Goal: Check status: Check status

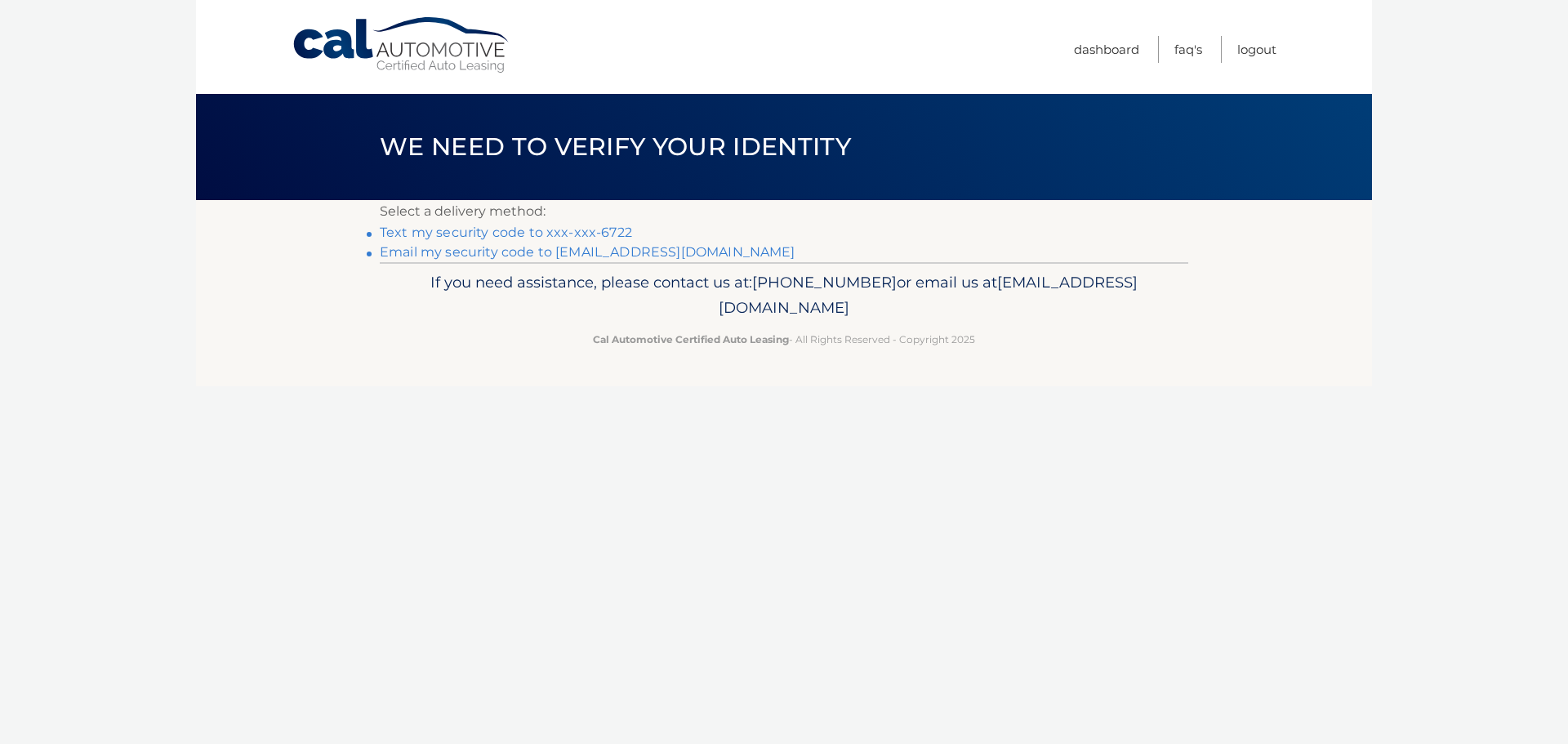
click at [519, 227] on link "Text my security code to xxx-xxx-6722" at bounding box center [506, 232] width 252 height 16
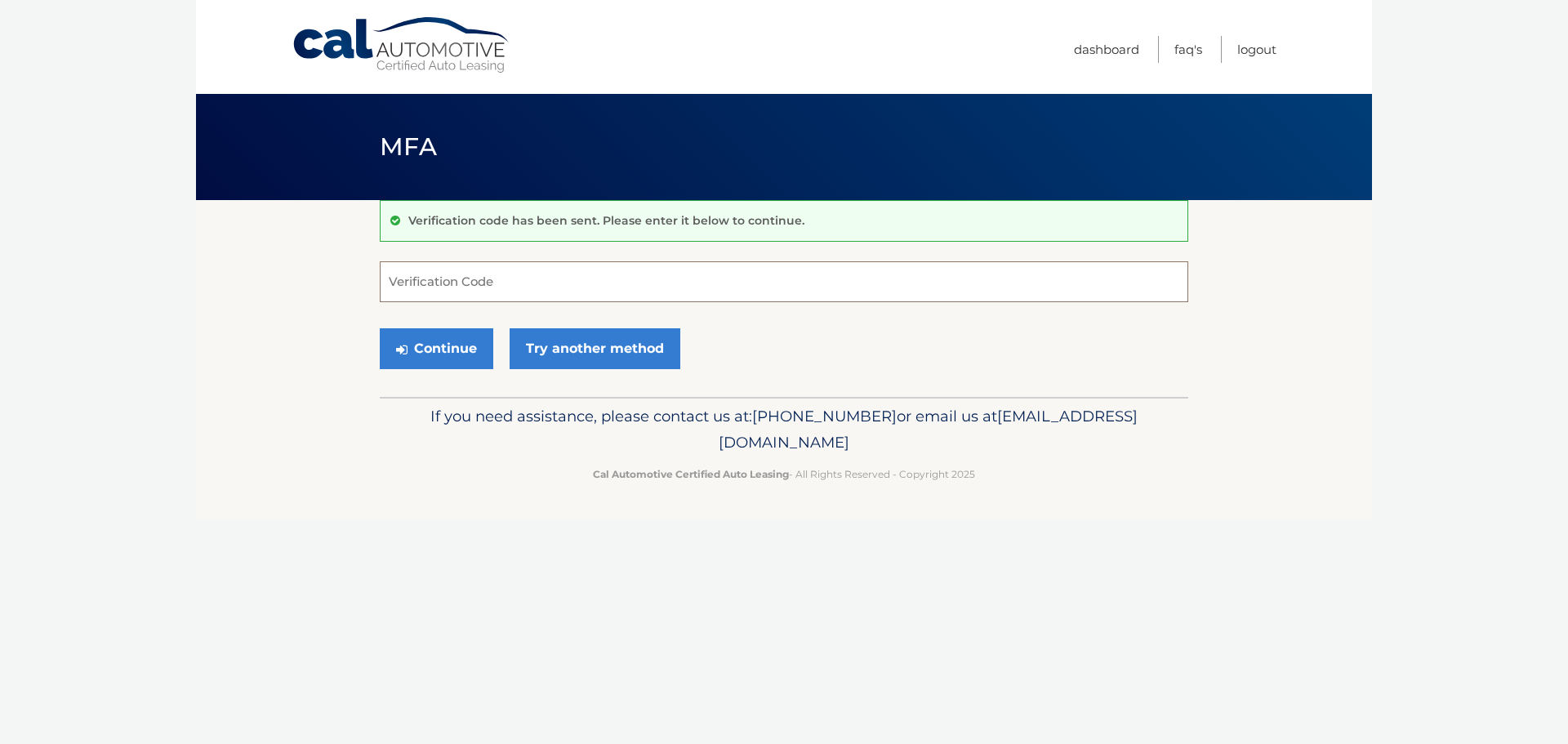
click at [517, 296] on input "Verification Code" at bounding box center [784, 281] width 808 height 40
click at [519, 284] on input "Verification Code" at bounding box center [784, 281] width 808 height 40
type input "898703"
click at [443, 346] on button "Continue" at bounding box center [436, 349] width 113 height 40
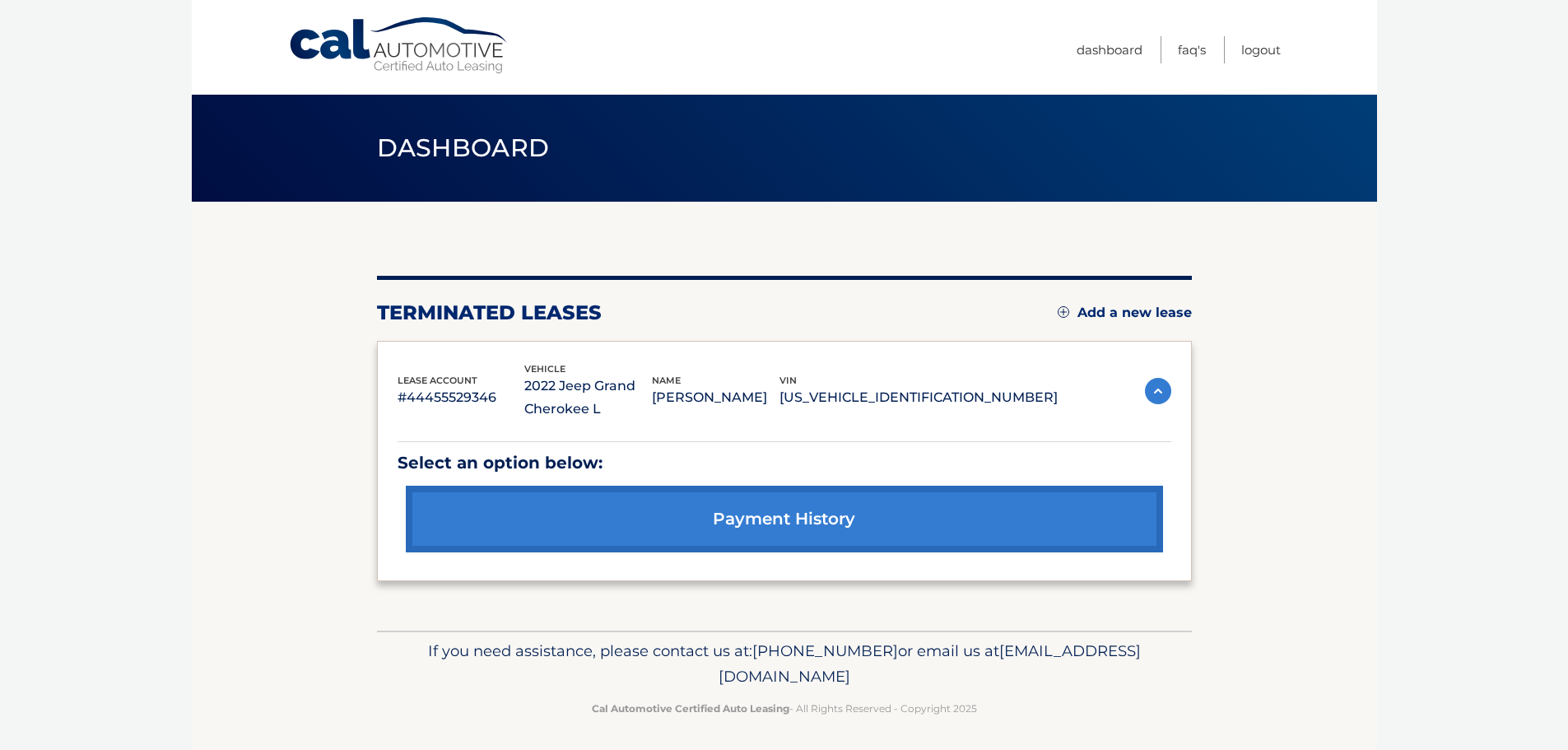
click at [762, 400] on p "ANDRES HERNANDEZ" at bounding box center [715, 398] width 128 height 23
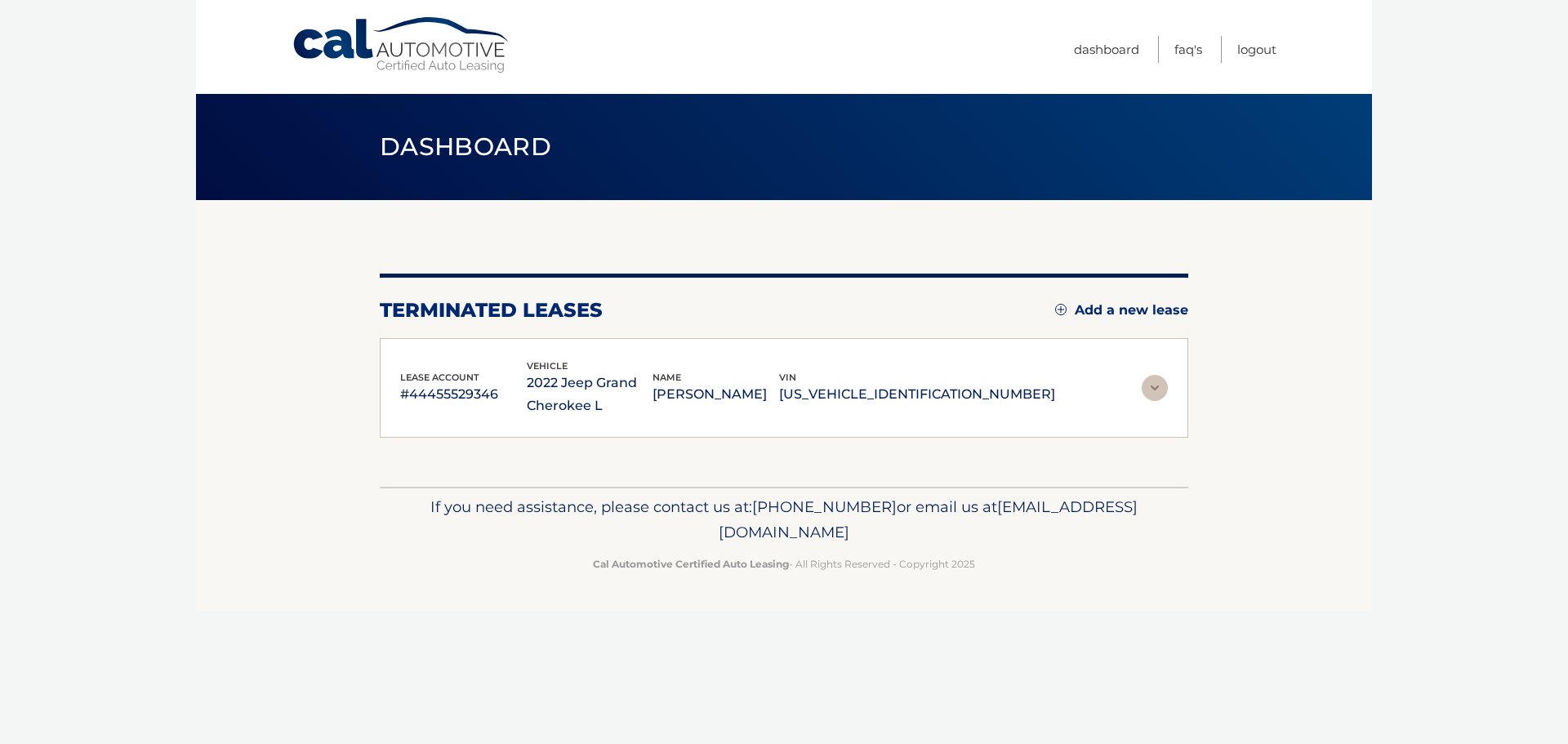
click at [654, 406] on p "2022 Jeep Grand Cherokee L" at bounding box center [590, 395] width 127 height 46
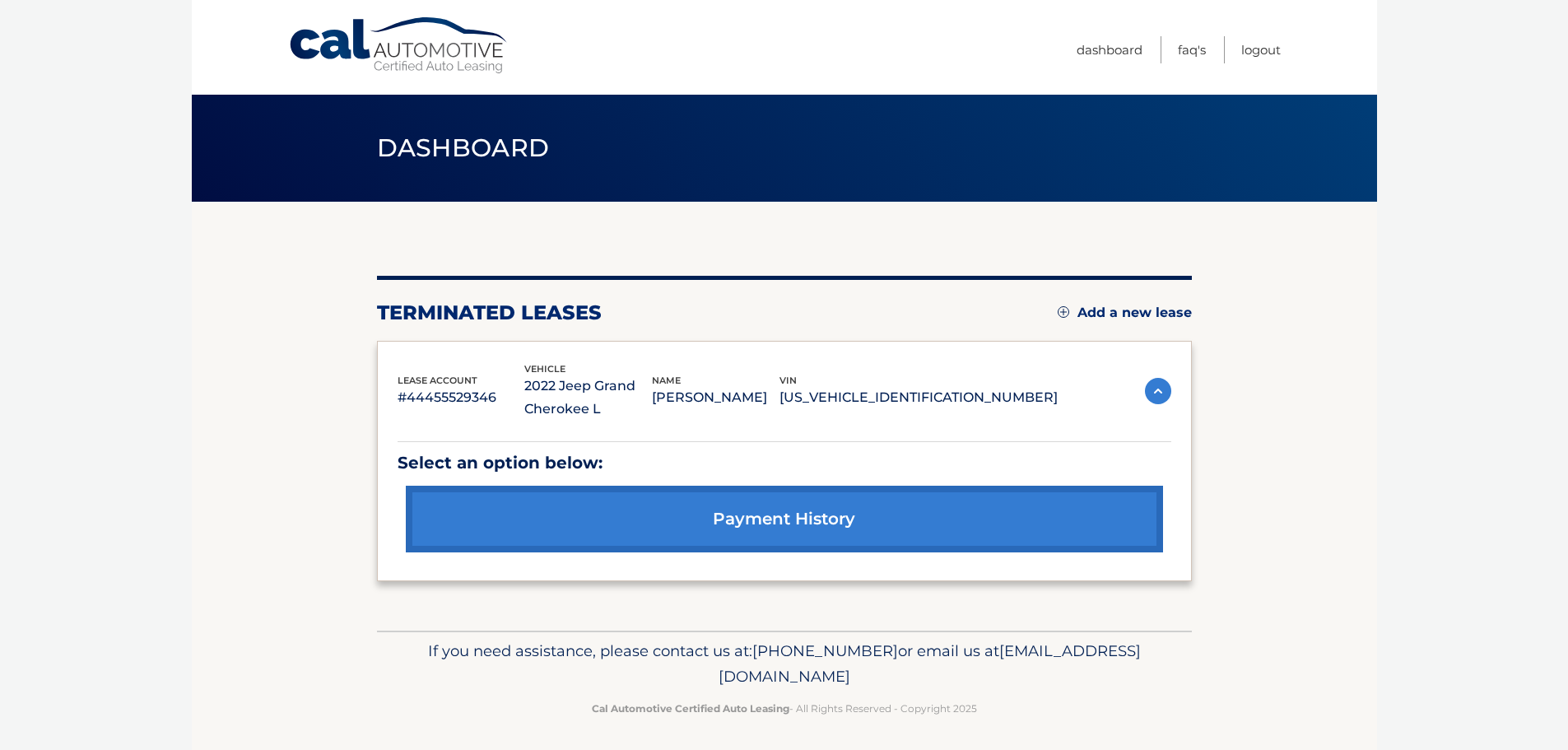
click at [749, 519] on link "payment history" at bounding box center [784, 519] width 757 height 67
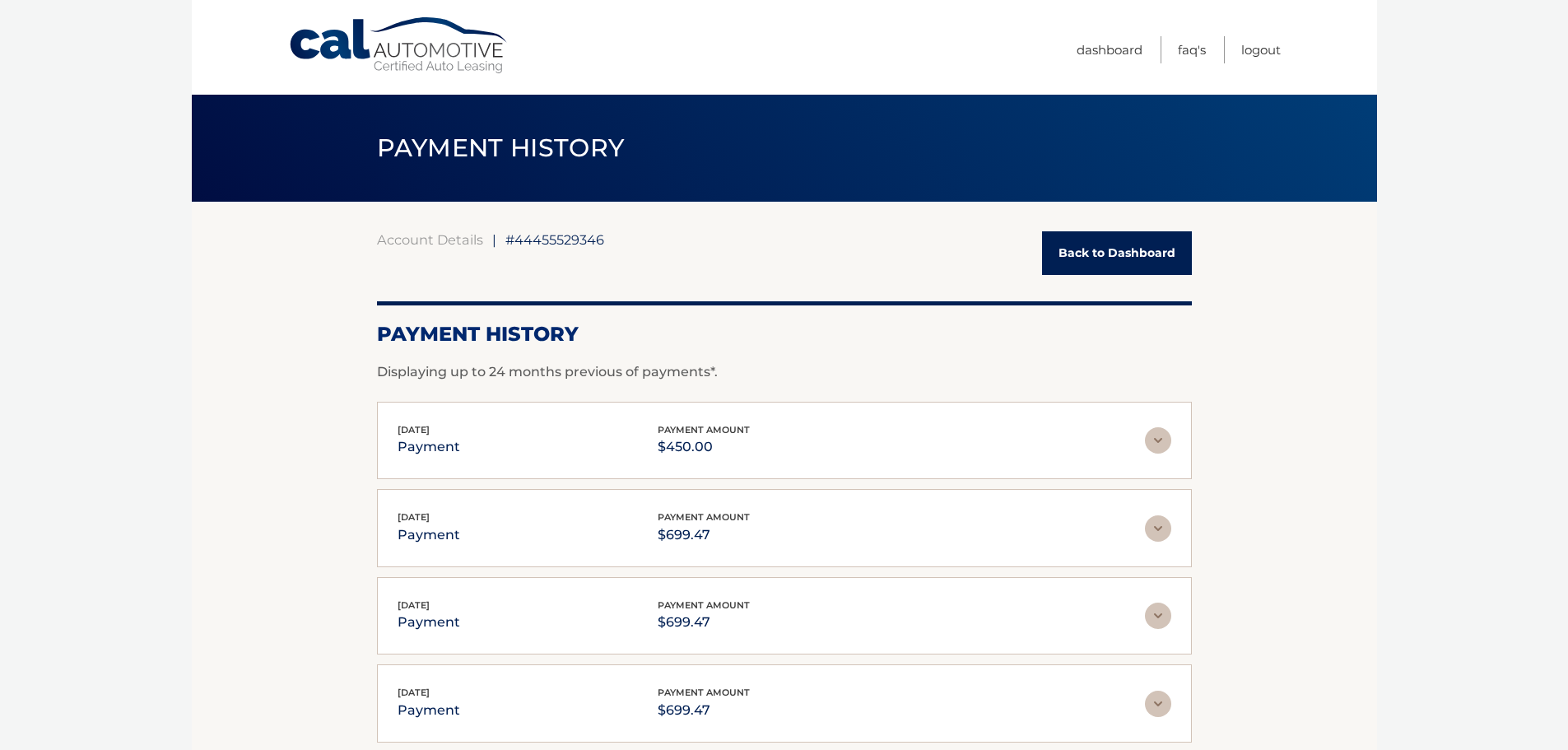
click at [1144, 254] on link "Back to Dashboard" at bounding box center [1117, 253] width 150 height 44
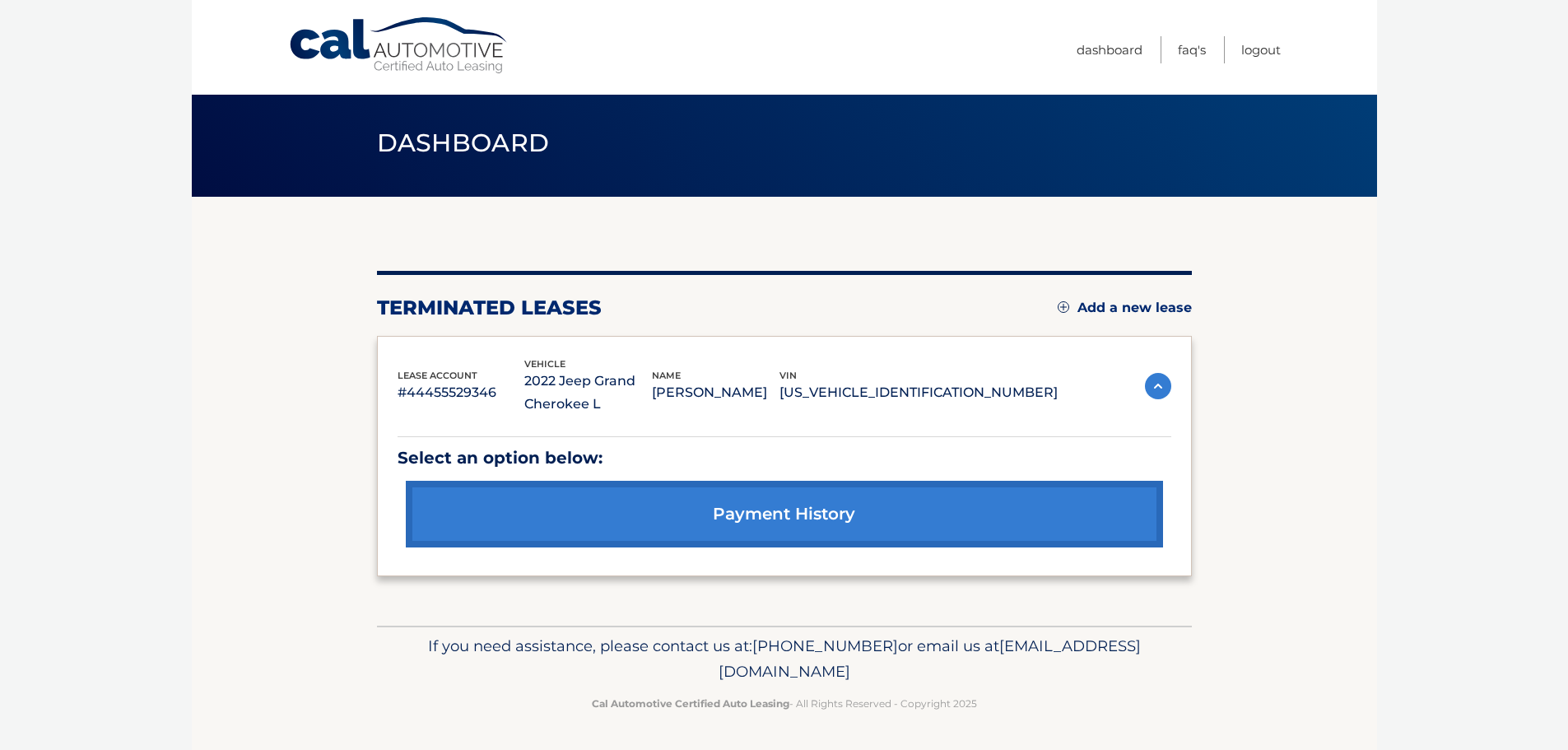
scroll to position [6, 0]
